Goal: Task Accomplishment & Management: Manage account settings

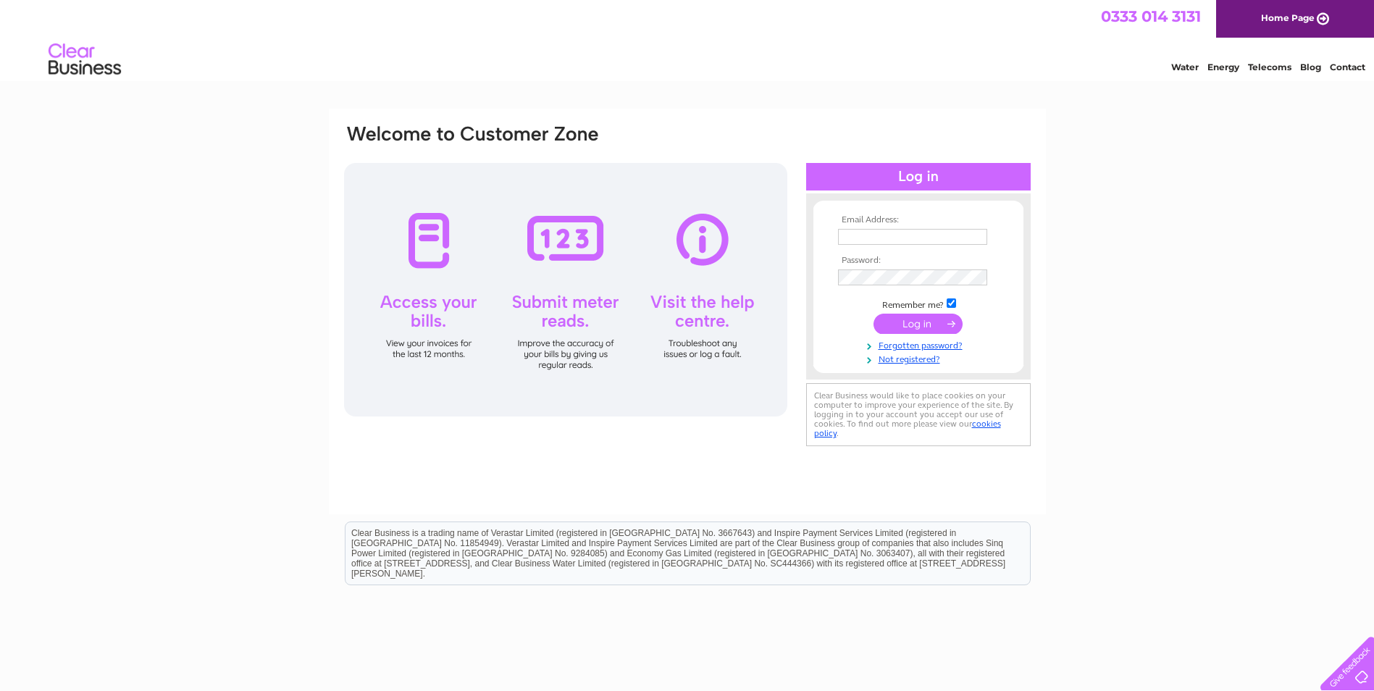
type input "june@gbtechnologies.co.uk"
click at [898, 317] on input "submit" at bounding box center [917, 324] width 89 height 20
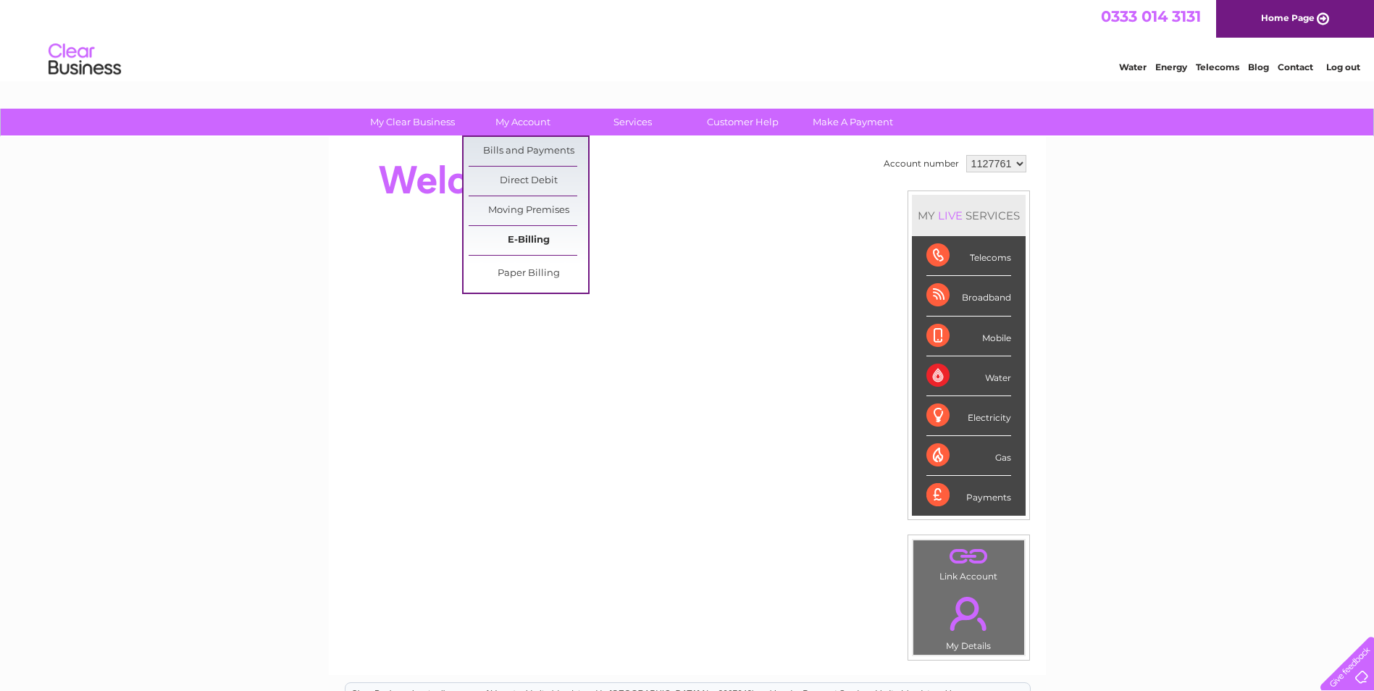
click at [521, 235] on link "E-Billing" at bounding box center [528, 240] width 119 height 29
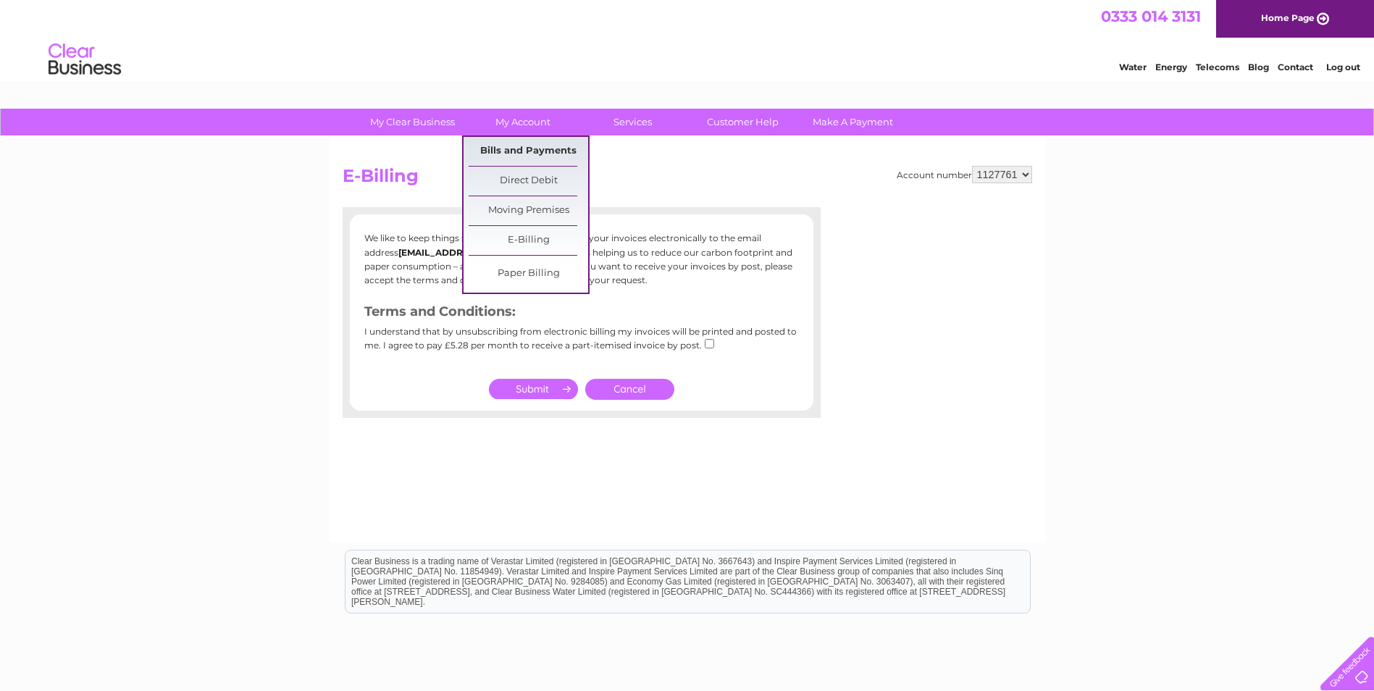
click at [512, 148] on link "Bills and Payments" at bounding box center [528, 151] width 119 height 29
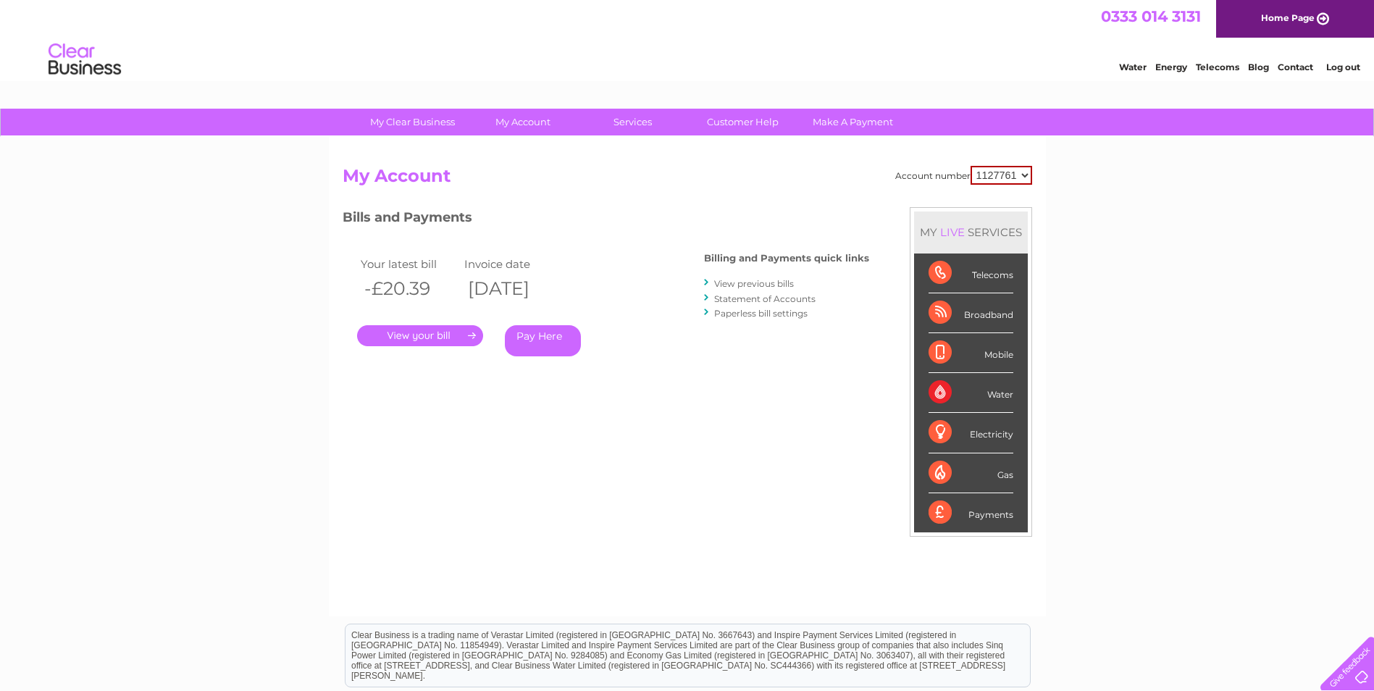
click at [401, 335] on link "." at bounding box center [420, 335] width 126 height 21
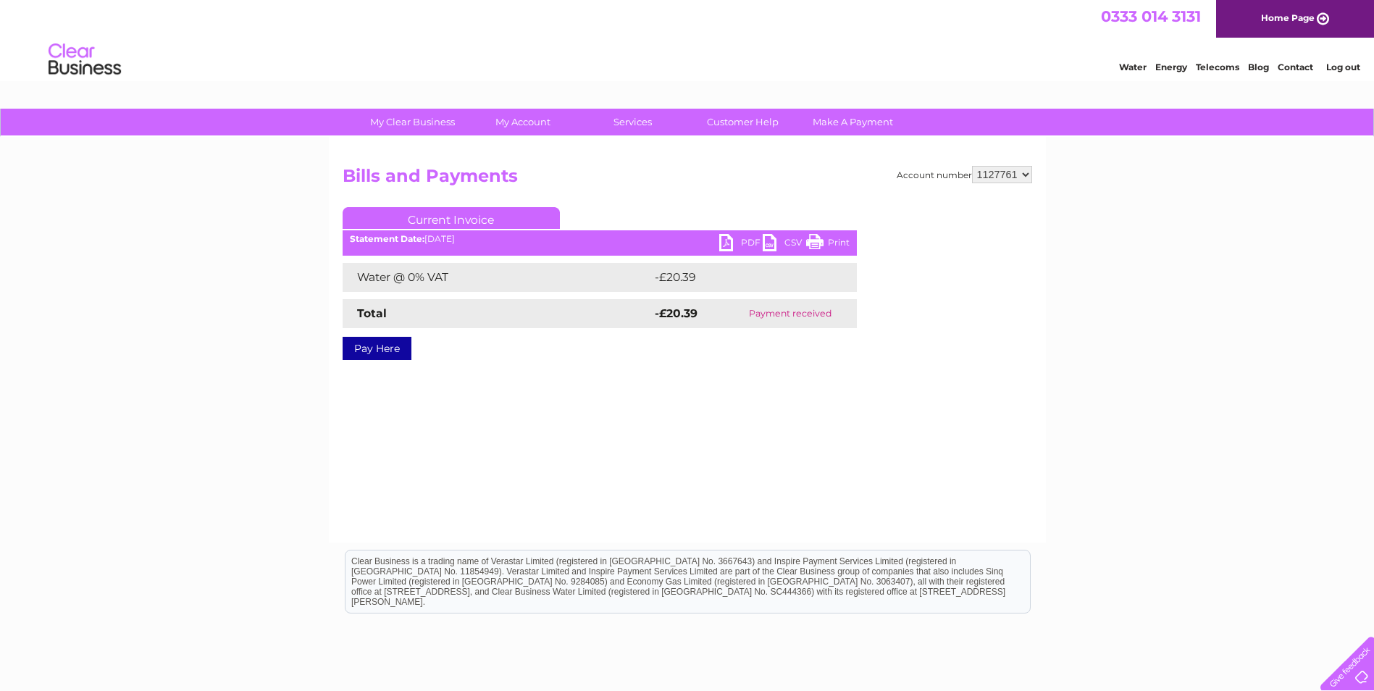
click at [736, 238] on link "PDF" at bounding box center [740, 244] width 43 height 21
